Goal: Task Accomplishment & Management: Manage account settings

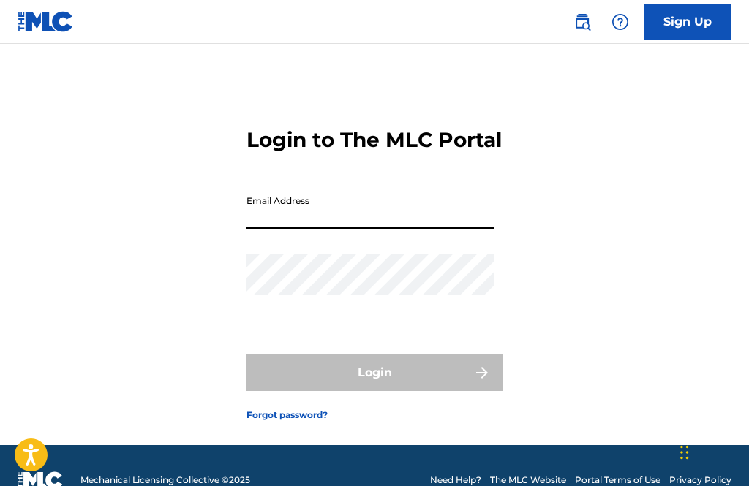
type input "[EMAIL_ADDRESS][DOMAIN_NAME]"
click at [374, 391] on button "Login" at bounding box center [374, 373] width 256 height 37
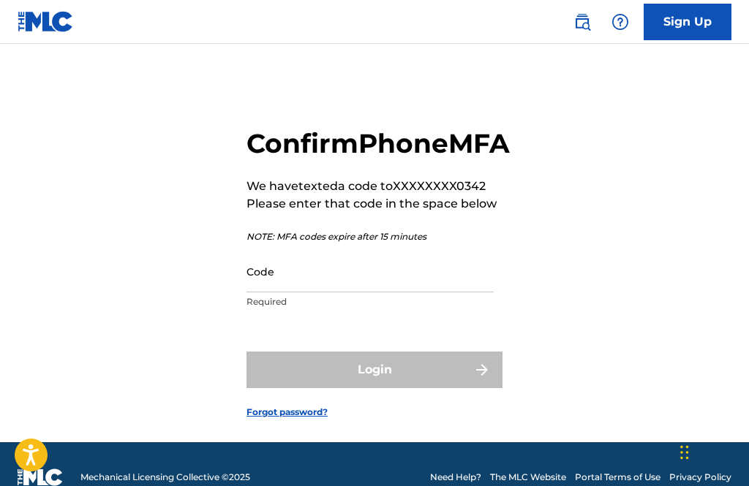
click at [391, 292] on input "Code" at bounding box center [369, 272] width 247 height 42
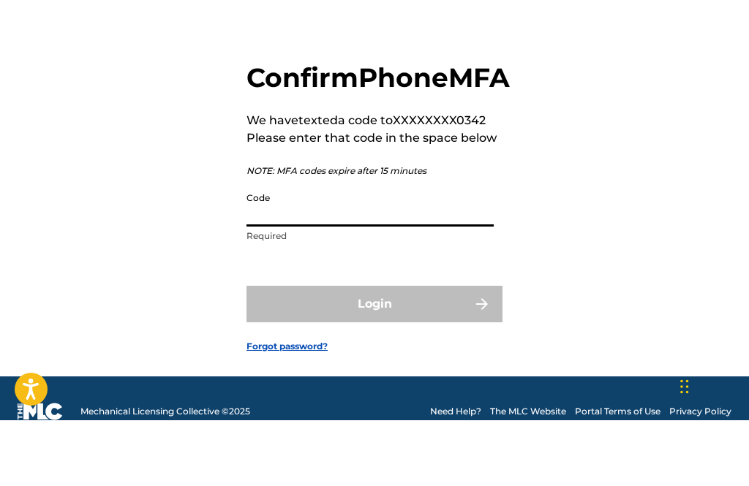
scroll to position [66, 0]
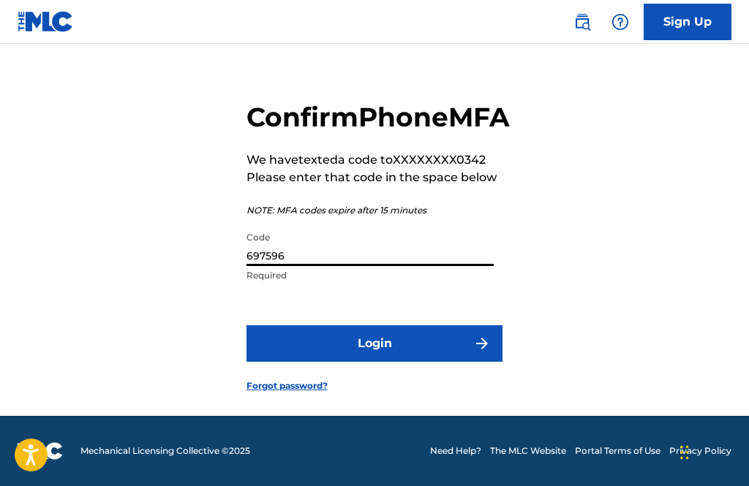
type input "697596"
click at [441, 336] on button "Login" at bounding box center [374, 343] width 256 height 37
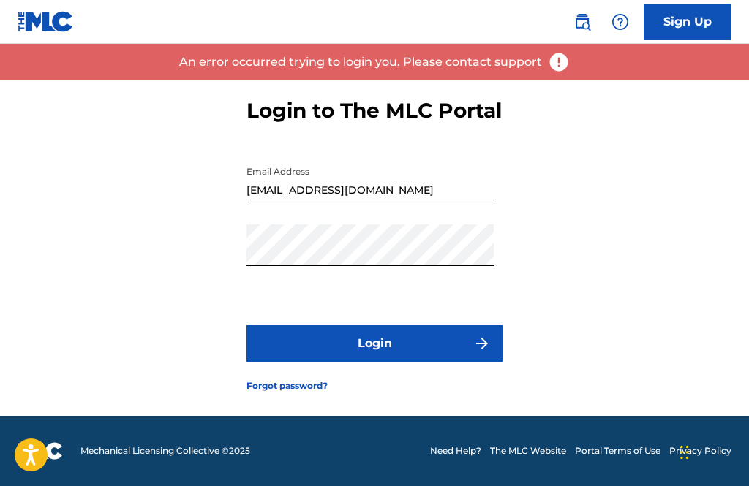
click at [407, 328] on button "Login" at bounding box center [374, 343] width 256 height 37
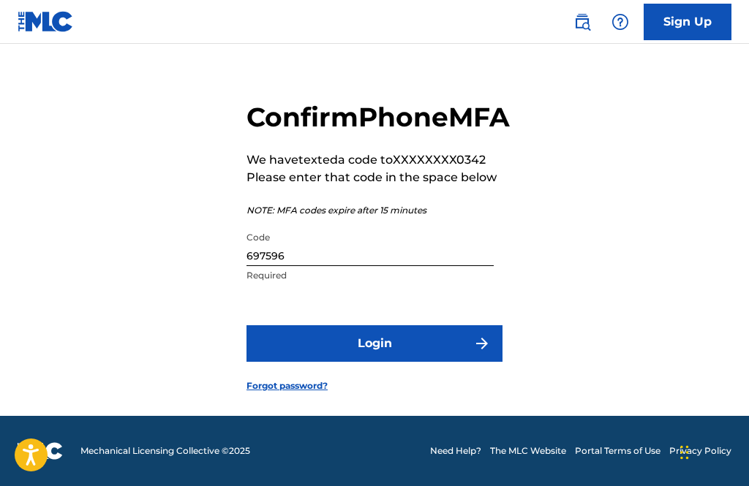
click at [433, 342] on button "Login" at bounding box center [374, 343] width 256 height 37
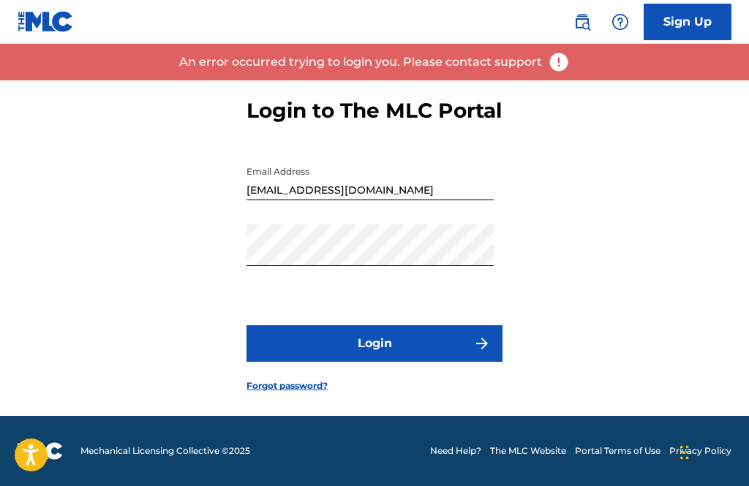
click at [412, 336] on button "Login" at bounding box center [374, 343] width 256 height 37
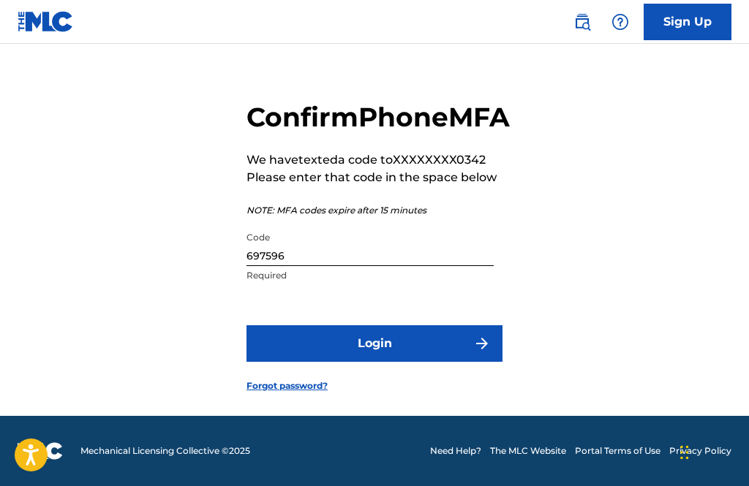
click at [396, 255] on input "697596" at bounding box center [369, 245] width 247 height 42
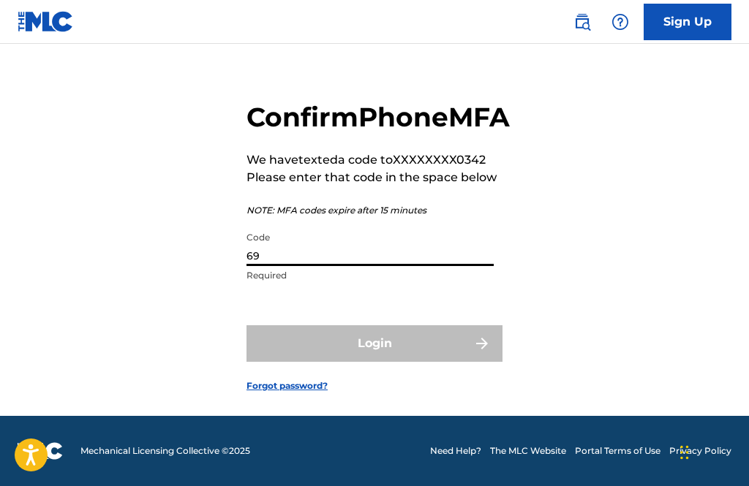
type input "6"
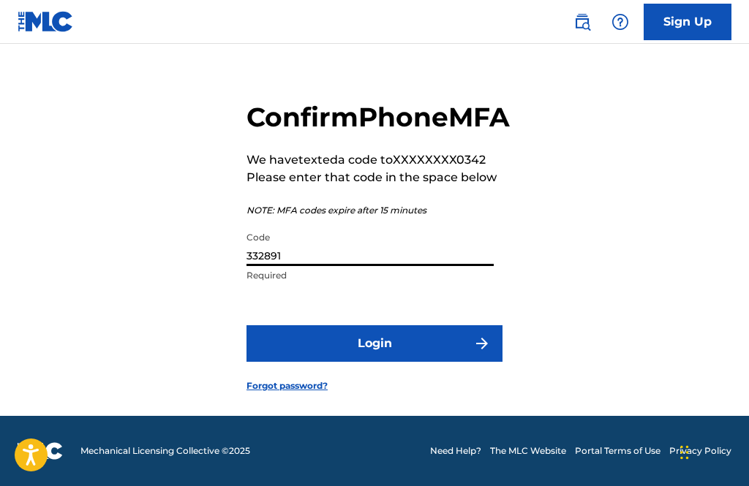
type input "332891"
click at [374, 340] on button "Login" at bounding box center [374, 343] width 256 height 37
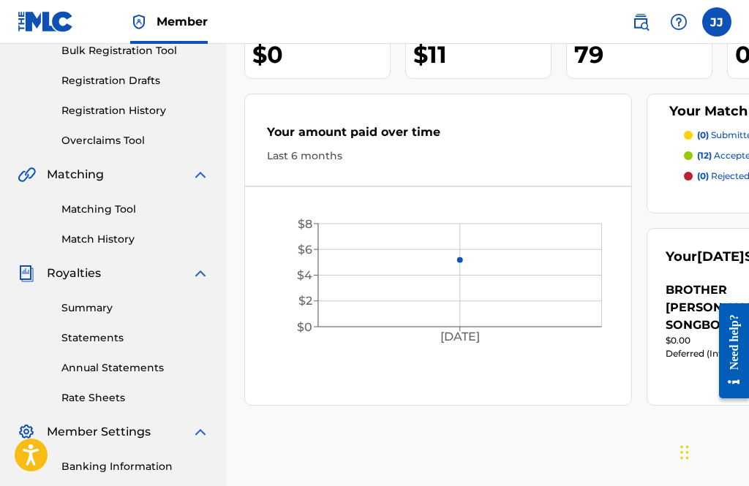
scroll to position [219, 0]
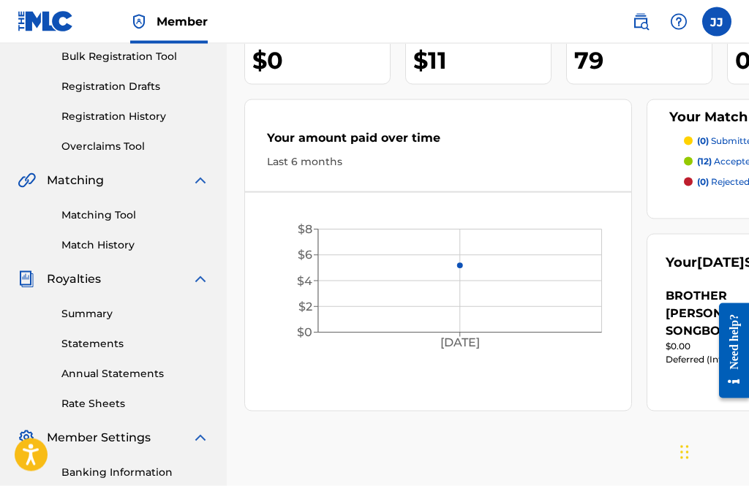
click at [131, 347] on link "Statements" at bounding box center [135, 343] width 148 height 15
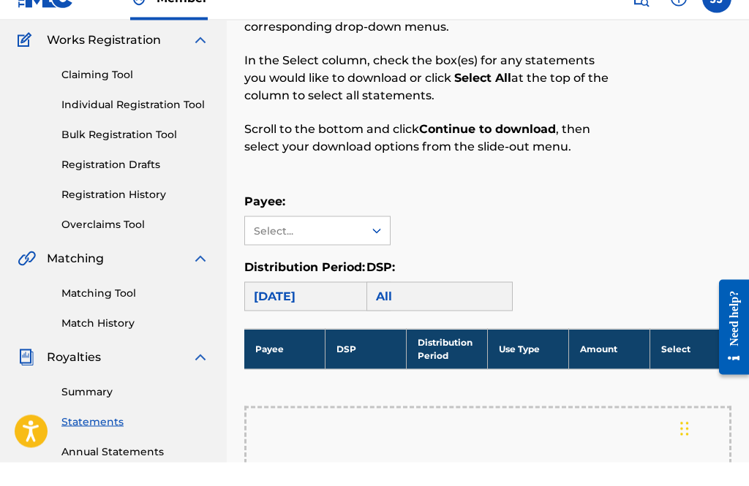
scroll to position [151, 0]
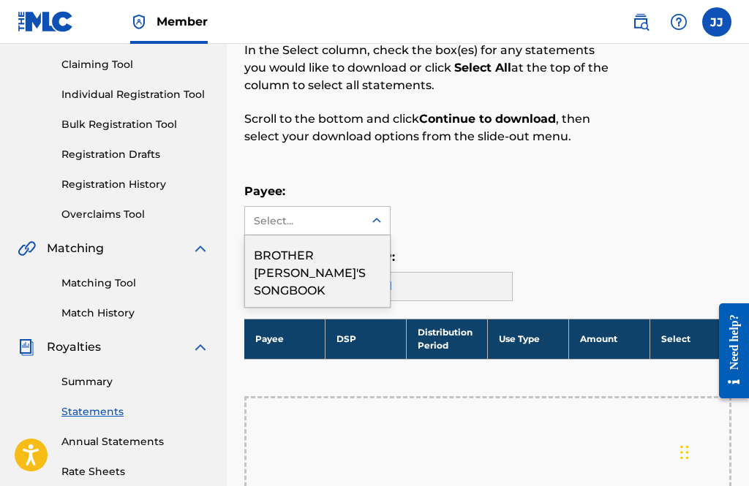
click at [355, 257] on div "BROTHER [PERSON_NAME]'S SONGBOOK" at bounding box center [317, 271] width 145 height 72
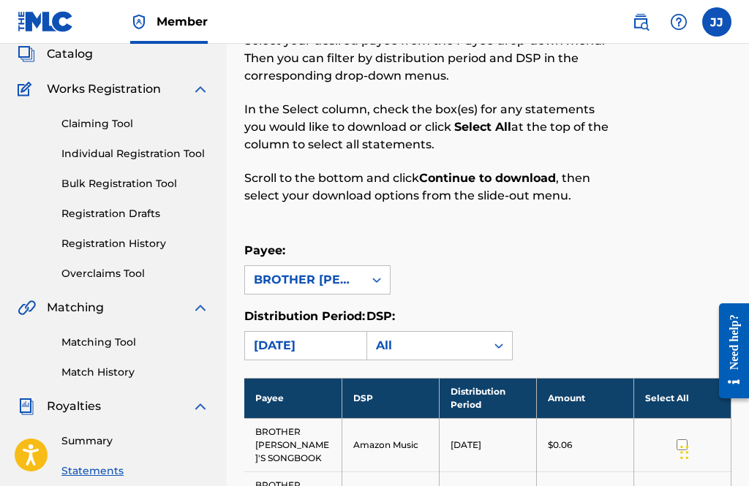
scroll to position [87, 0]
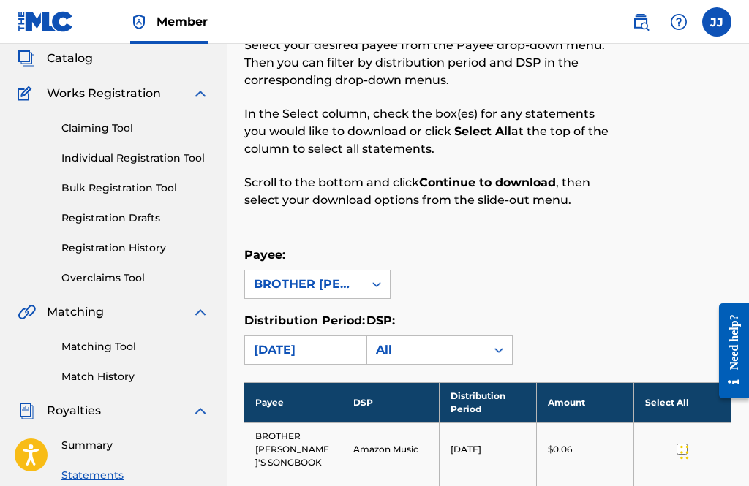
click at [143, 343] on link "Matching Tool" at bounding box center [135, 346] width 148 height 15
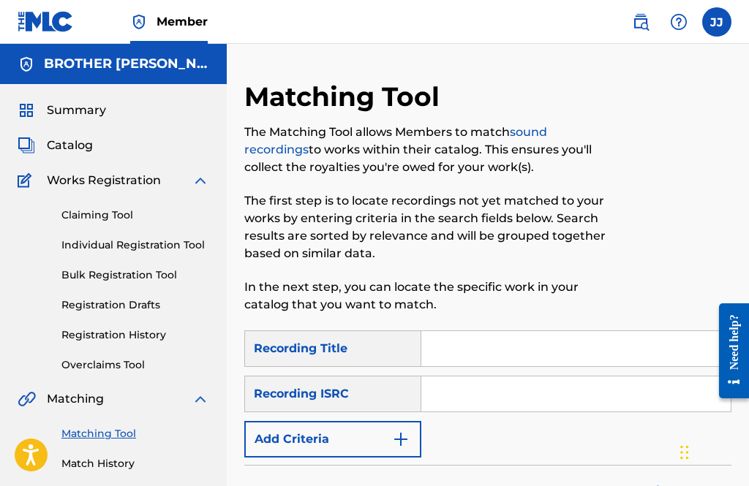
click at [81, 141] on span "Catalog" at bounding box center [70, 146] width 46 height 18
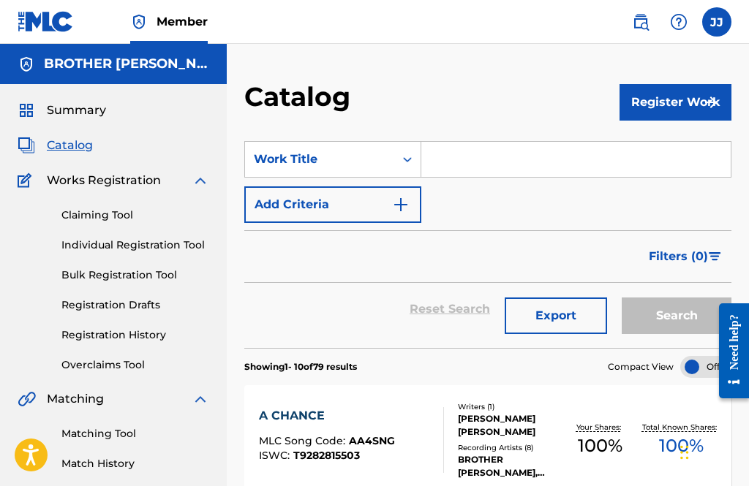
click at [727, 19] on label at bounding box center [716, 21] width 29 height 29
click at [717, 22] on input "[PERSON_NAME] [PERSON_NAME] [EMAIL_ADDRESS][DOMAIN_NAME] Notification Preferenc…" at bounding box center [717, 22] width 0 height 0
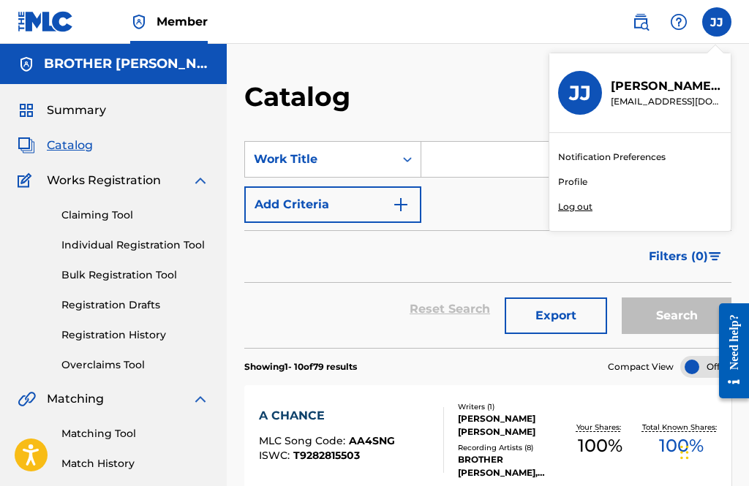
click at [602, 194] on div "Notification Preferences Profile Log out" at bounding box center [639, 182] width 181 height 98
click at [717, 22] on input "[PERSON_NAME] [PERSON_NAME] [EMAIL_ADDRESS][DOMAIN_NAME] Notification Preferenc…" at bounding box center [717, 22] width 0 height 0
click at [579, 207] on p "Log out" at bounding box center [575, 206] width 34 height 13
click at [717, 22] on input "[PERSON_NAME] [PERSON_NAME] [EMAIL_ADDRESS][DOMAIN_NAME] Notification Preferenc…" at bounding box center [717, 22] width 0 height 0
